Goal: Task Accomplishment & Management: Use online tool/utility

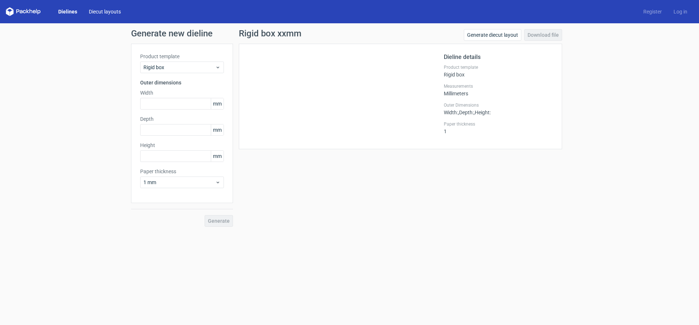
click at [103, 10] on link "Diecut layouts" at bounding box center [105, 11] width 44 height 7
click at [105, 12] on link "Diecut layouts" at bounding box center [105, 11] width 44 height 7
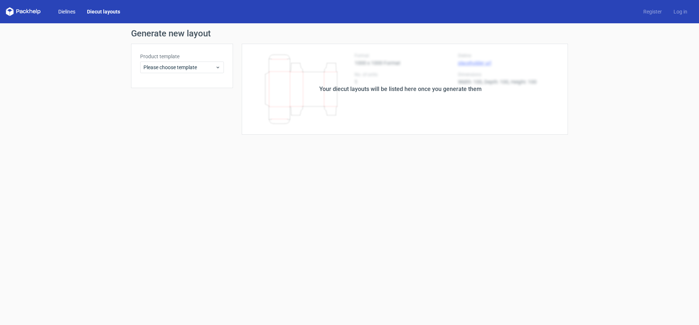
click at [62, 11] on link "Dielines" at bounding box center [66, 11] width 29 height 7
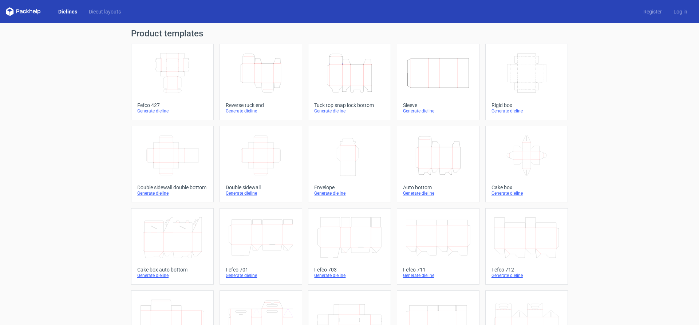
click at [443, 153] on icon "Height Depth Width" at bounding box center [438, 155] width 64 height 41
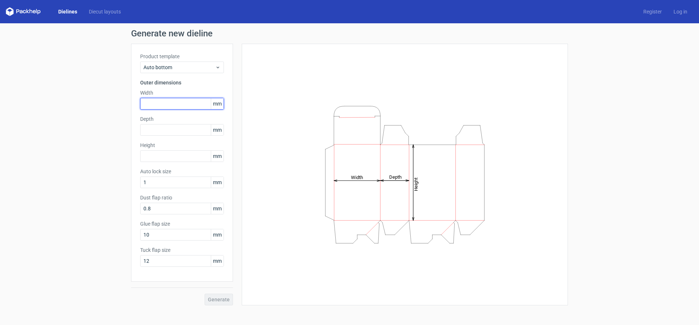
click at [154, 103] on input "text" at bounding box center [182, 104] width 84 height 12
type input "65"
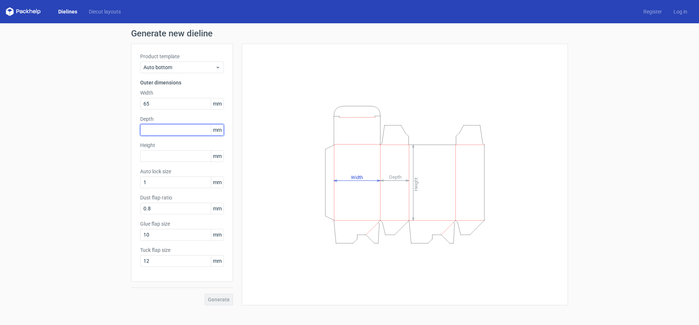
click at [148, 127] on input "text" at bounding box center [182, 130] width 84 height 12
type input "65"
click at [158, 159] on input "text" at bounding box center [182, 156] width 84 height 12
type input "100"
